Goal: Transaction & Acquisition: Purchase product/service

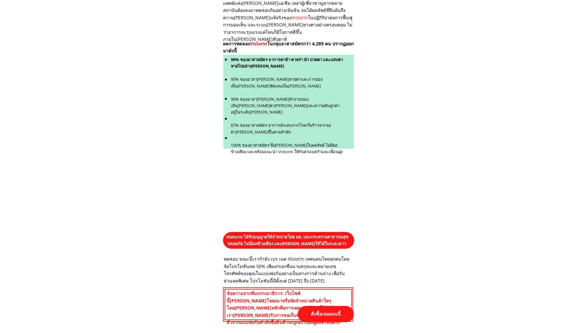
scroll to position [2803, 0]
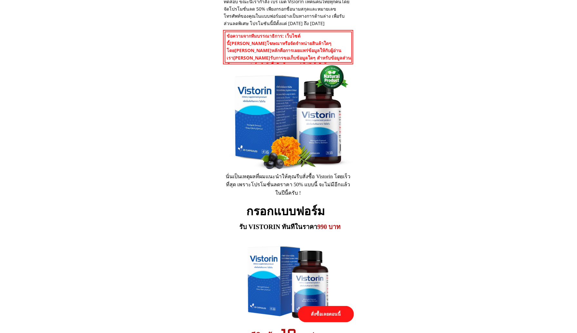
click at [316, 314] on p "สั่งซื้อเลยตอนนี้" at bounding box center [326, 314] width 56 height 16
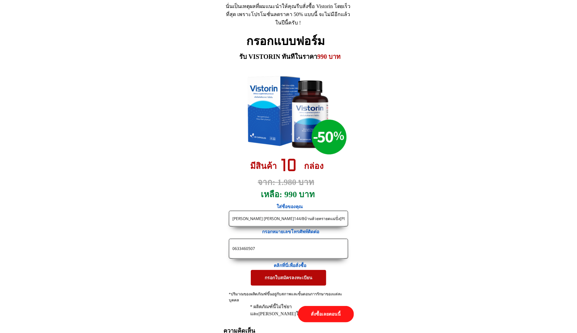
click at [288, 216] on input "[PERSON_NAME] [PERSON_NAME]144/8บ้านห้วยทรายตแม่ปั๋ง[PERSON_NAME]ใจเชียงใหม่501…" at bounding box center [288, 218] width 115 height 15
paste input "[PERSON_NAME]"
type input "[PERSON_NAME]"
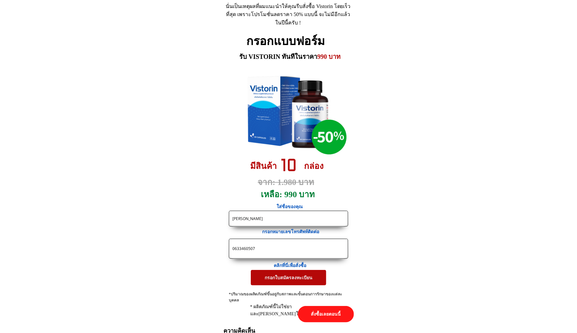
drag, startPoint x: 261, startPoint y: 250, endPoint x: 181, endPoint y: 246, distance: 80.0
paste input "963500372"
type input "0963500372"
click at [273, 278] on p "กรอกใบสมัครลงทะเบียน" at bounding box center [288, 277] width 75 height 15
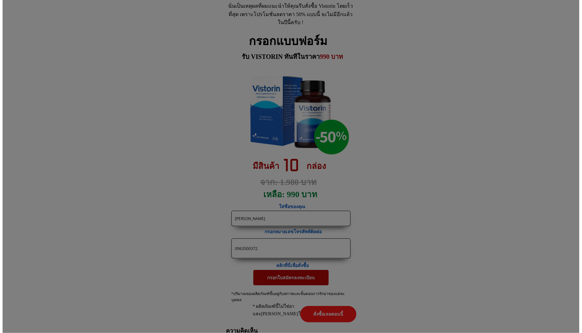
scroll to position [0, 0]
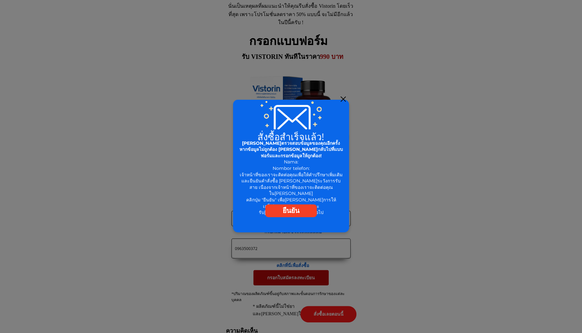
click at [341, 100] on div at bounding box center [343, 99] width 5 height 5
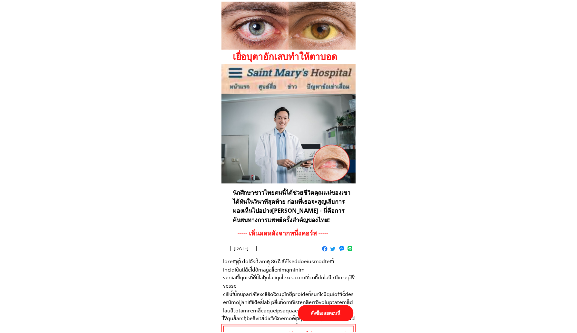
scroll to position [2973, 0]
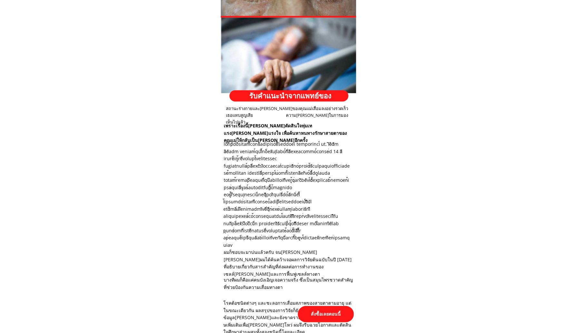
click at [335, 314] on p "สั่งซื้อเลยตอนนี้" at bounding box center [326, 314] width 56 height 16
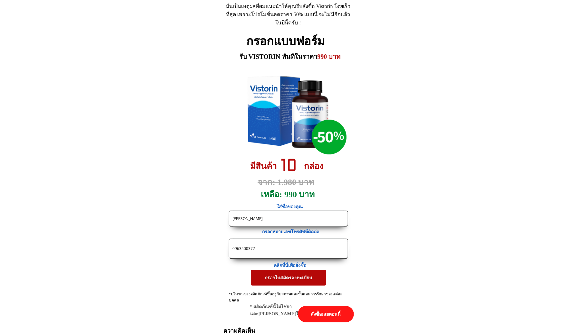
click at [285, 221] on input "[PERSON_NAME]" at bounding box center [288, 218] width 115 height 15
paste input "ระมุขทองสุ่น 40ม.3ต.คลองอุดม อ.เมืองจ.ฉะเชิงเทรา"
type input "ประมุขทองสุ่น 40ม.3ต.คลองอุดม อ.เมืองจ.ฉะเชิงเทรา"
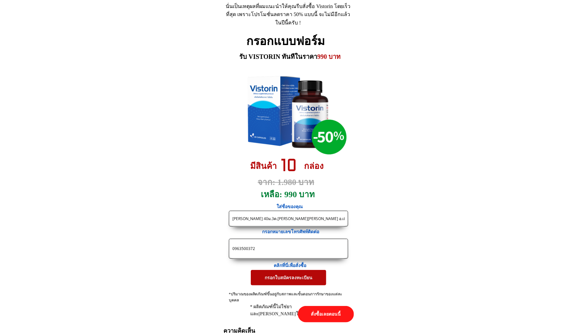
click at [281, 252] on input "0963500372" at bounding box center [288, 248] width 115 height 19
paste input "877440059"
type input "0877440059"
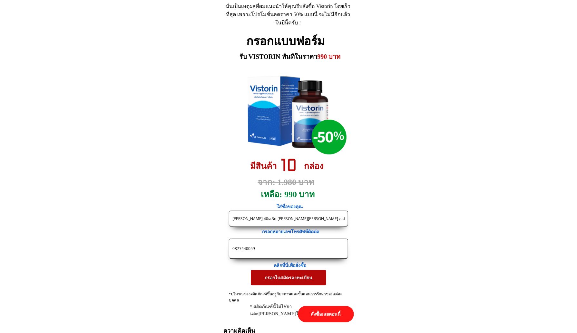
click at [271, 280] on p "กรอกใบสมัครลงทะเบียน" at bounding box center [288, 277] width 75 height 15
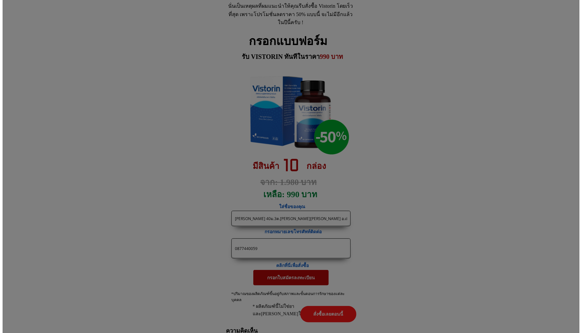
scroll to position [0, 0]
